Goal: Navigation & Orientation: Find specific page/section

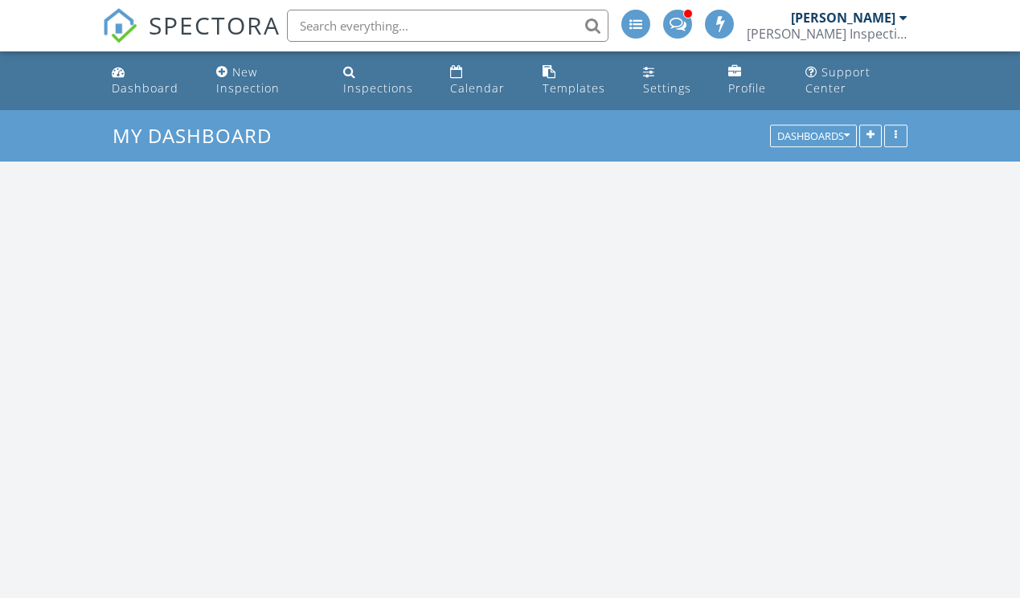
scroll to position [1303, 1021]
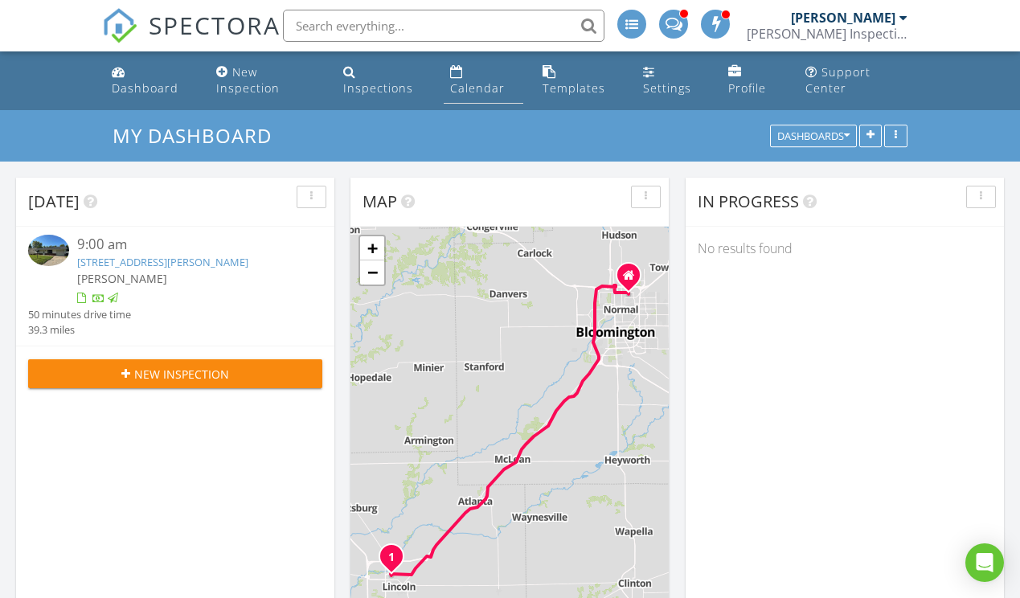
click at [468, 75] on link "Calendar" at bounding box center [484, 81] width 80 height 46
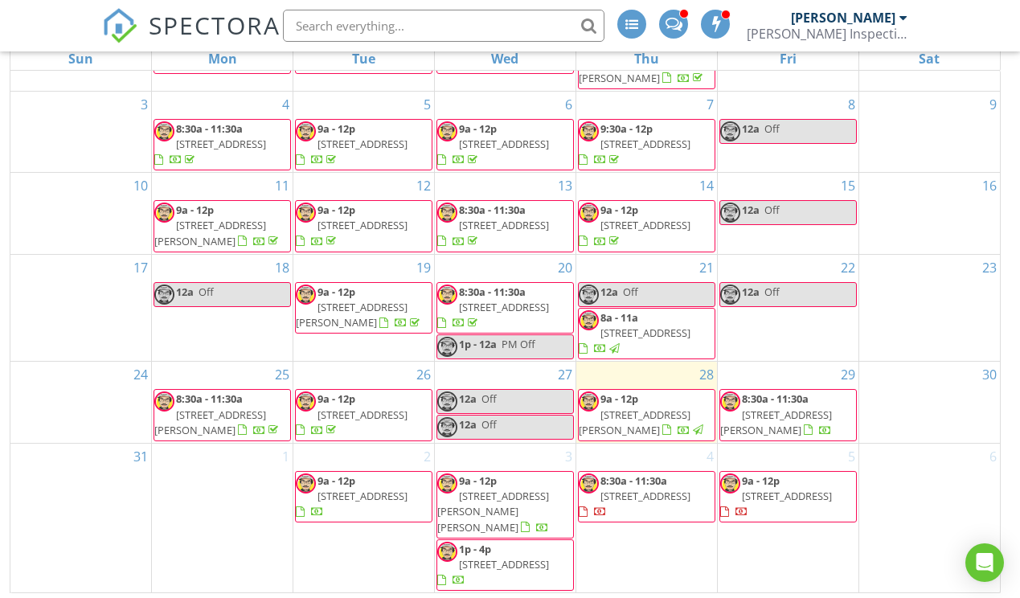
scroll to position [230, 0]
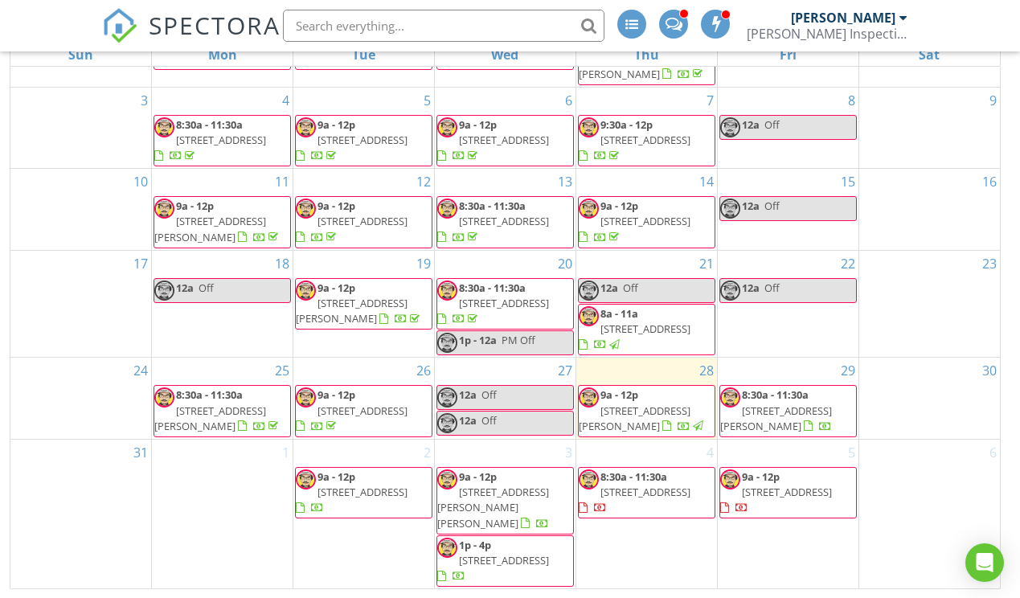
click at [387, 416] on span "1310 W Olive St, Bloomington 61701" at bounding box center [362, 411] width 90 height 14
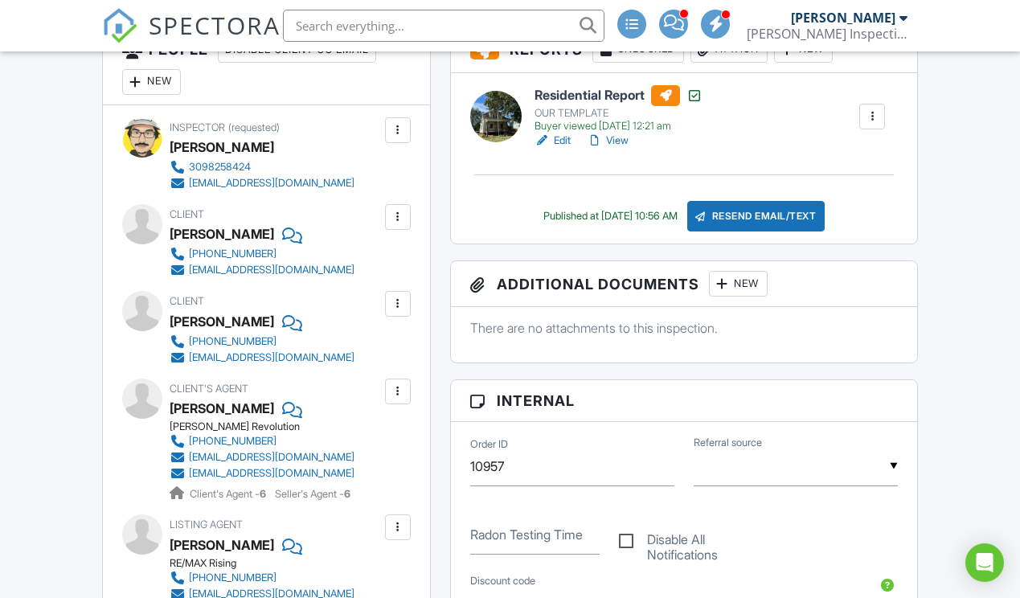
scroll to position [462, 0]
click at [611, 141] on link "View" at bounding box center [608, 140] width 42 height 16
